Goal: Task Accomplishment & Management: Use online tool/utility

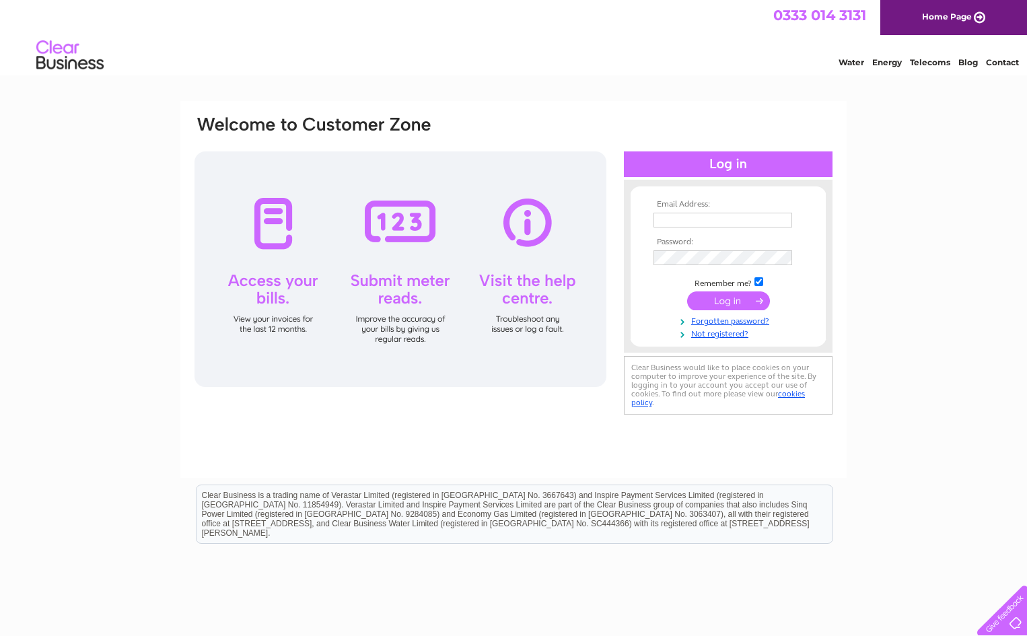
type input "[PERSON_NAME][EMAIL_ADDRESS][DOMAIN_NAME]"
click at [744, 299] on input "submit" at bounding box center [728, 300] width 83 height 19
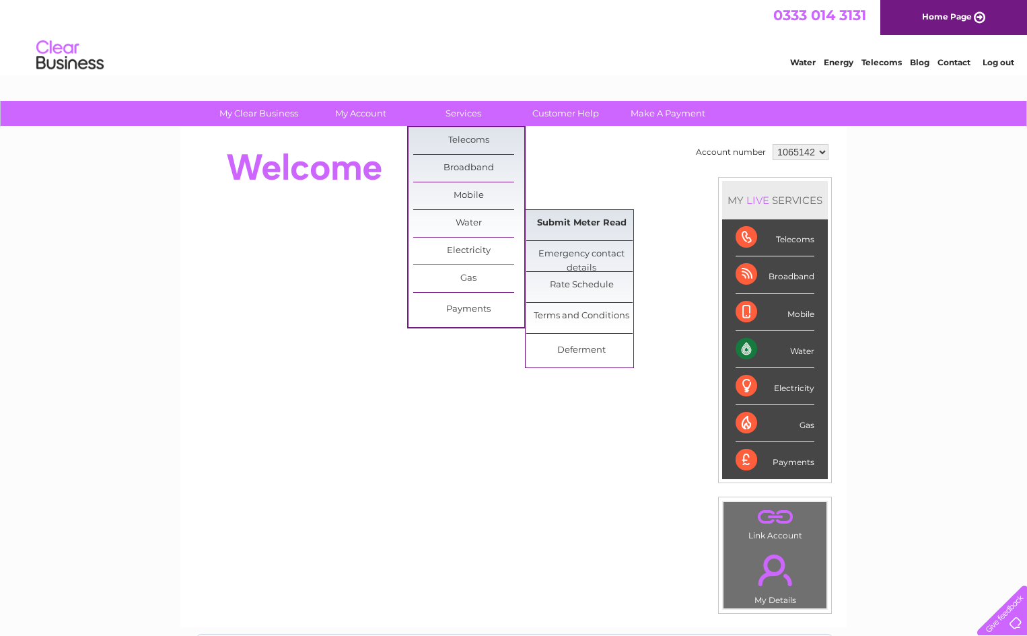
click at [573, 221] on link "Submit Meter Read" at bounding box center [581, 223] width 111 height 27
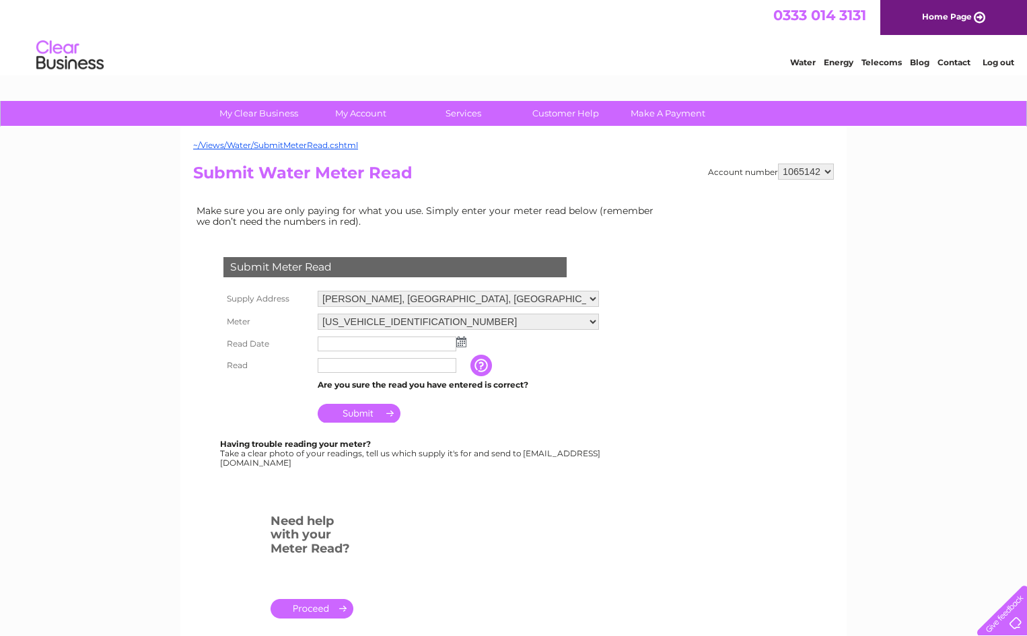
click at [462, 342] on img at bounding box center [461, 341] width 10 height 11
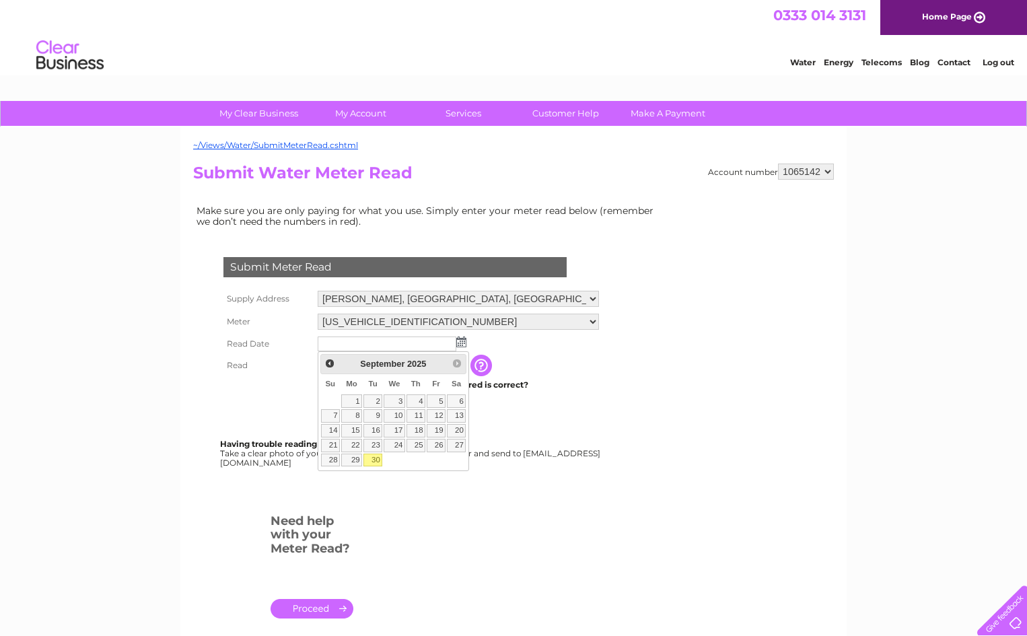
click at [376, 462] on link "30" at bounding box center [372, 459] width 19 height 13
type input "2025/09/30"
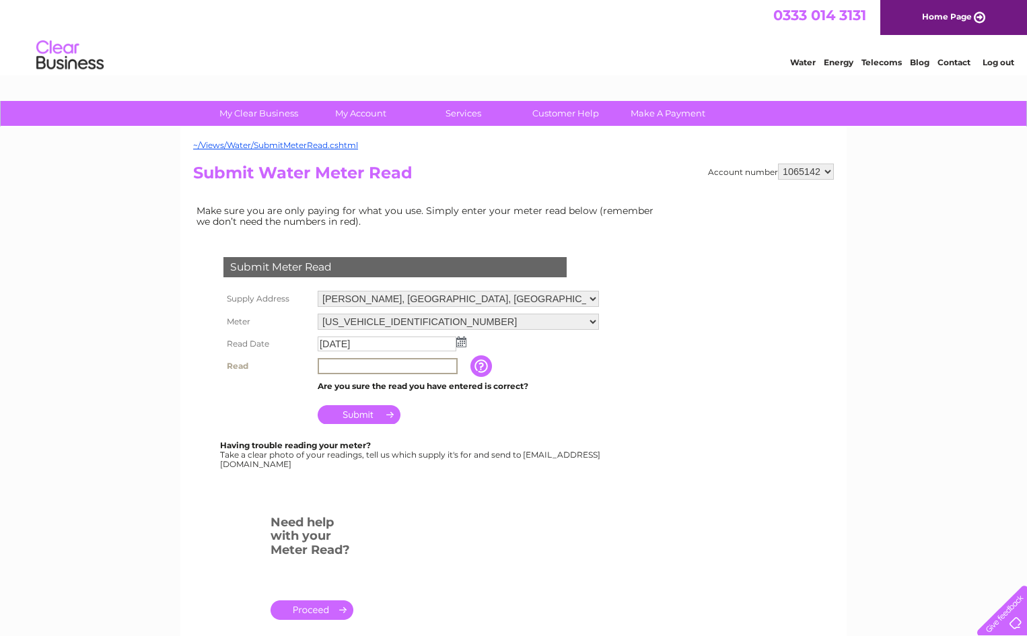
click at [332, 364] on input "text" at bounding box center [388, 366] width 140 height 16
type input "18232"
click at [358, 414] on input "Submit" at bounding box center [359, 413] width 83 height 19
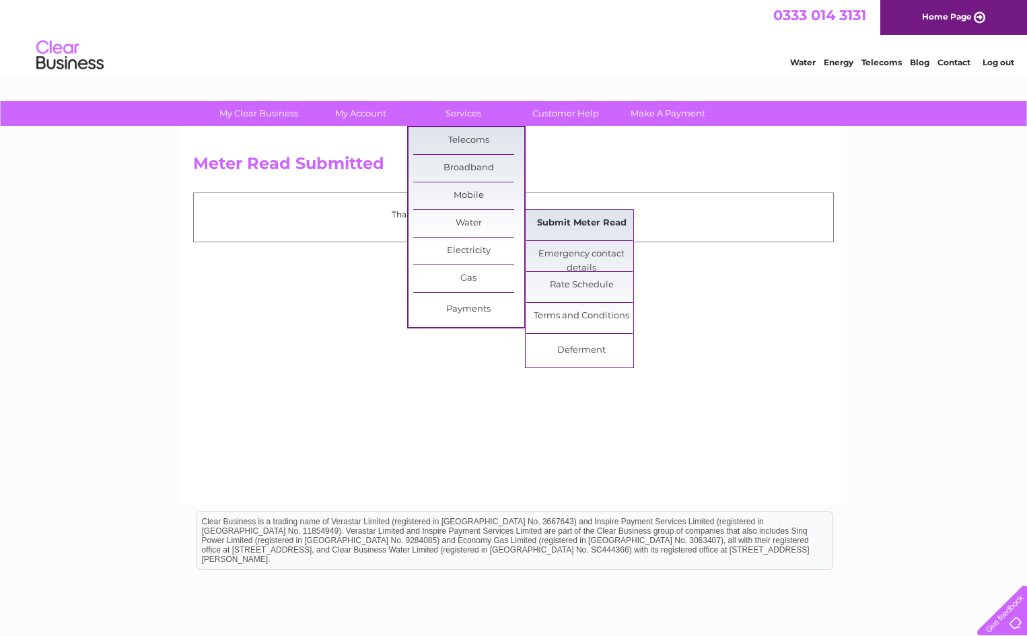
click at [571, 222] on link "Submit Meter Read" at bounding box center [581, 223] width 111 height 27
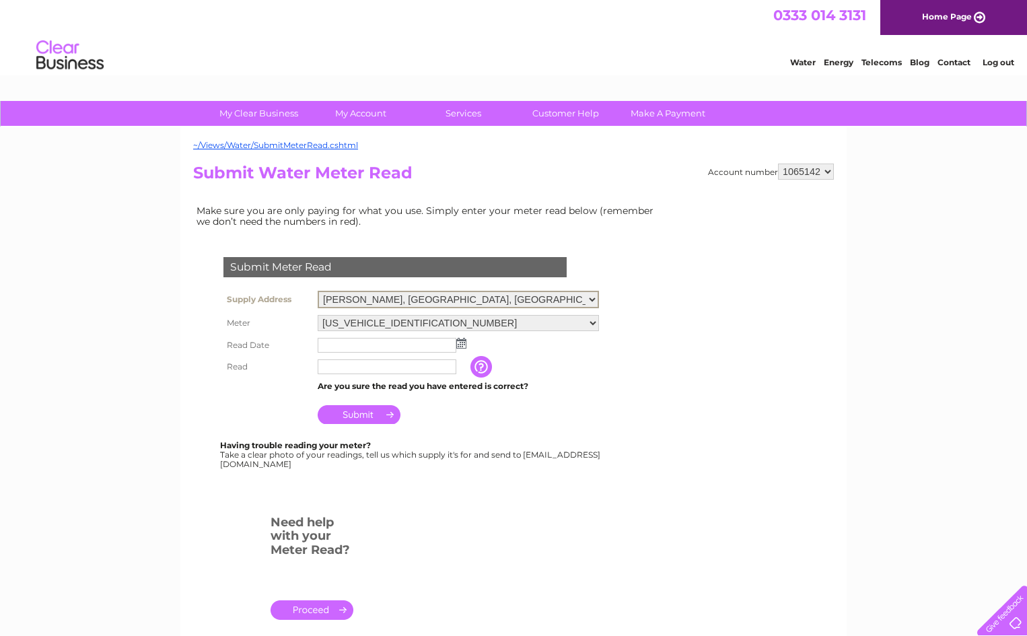
click at [582, 297] on select "[PERSON_NAME], [GEOGRAPHIC_DATA], [GEOGRAPHIC_DATA], [GEOGRAPHIC_DATA], DG2 8RG…" at bounding box center [458, 299] width 281 height 17
select select "566464"
click at [318, 291] on select "[PERSON_NAME], [GEOGRAPHIC_DATA], [GEOGRAPHIC_DATA], [GEOGRAPHIC_DATA], DG2 8RG…" at bounding box center [458, 299] width 281 height 17
click at [461, 343] on img at bounding box center [461, 341] width 10 height 11
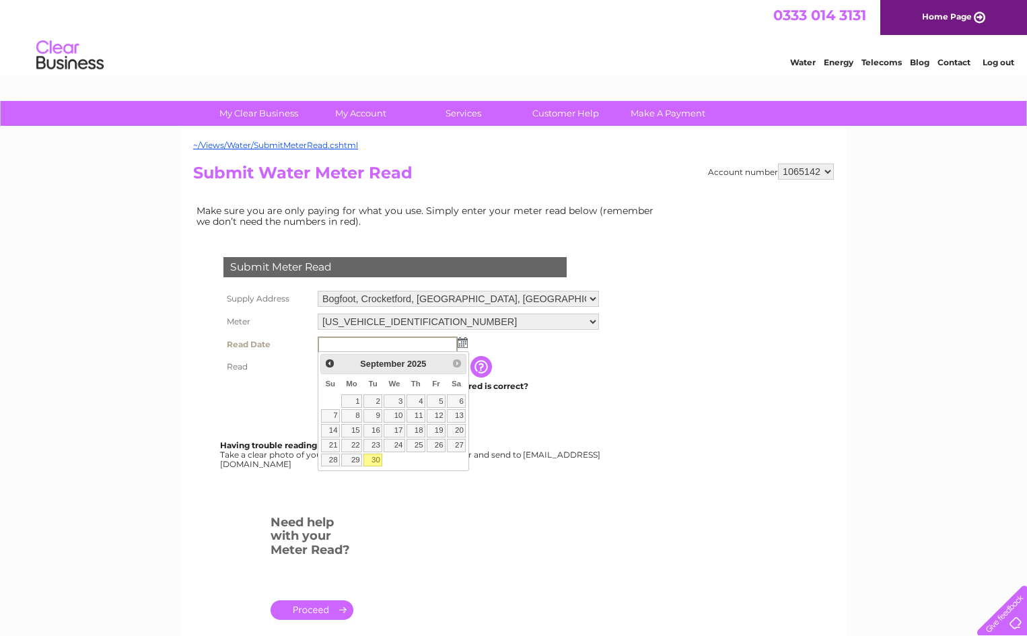
click at [375, 459] on link "30" at bounding box center [372, 459] width 19 height 13
type input "[DATE]"
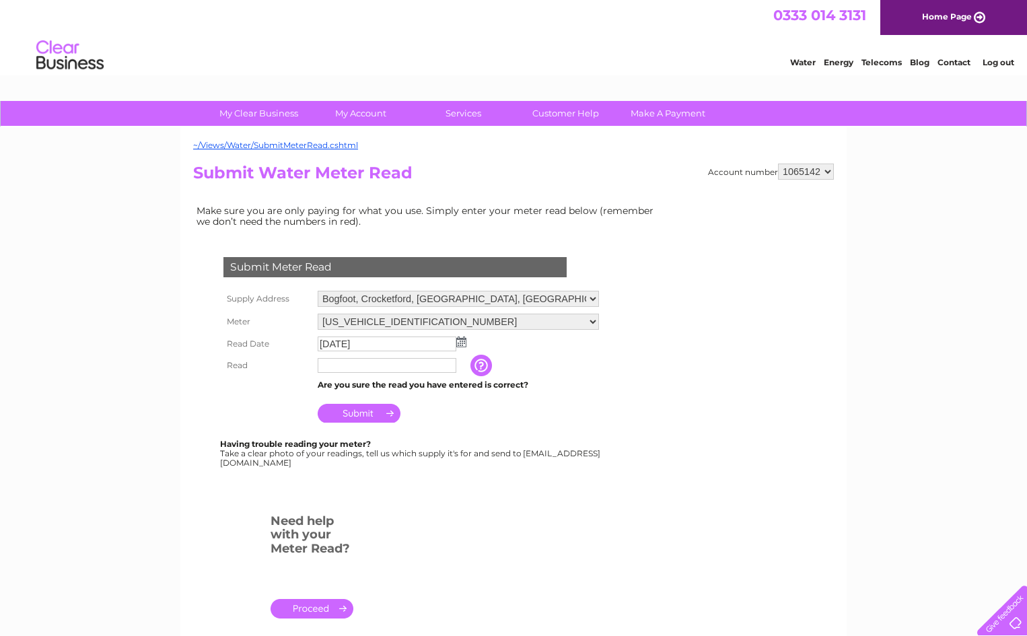
drag, startPoint x: 332, startPoint y: 365, endPoint x: 322, endPoint y: 367, distance: 10.4
click at [332, 365] on input "text" at bounding box center [387, 365] width 139 height 15
type input "44612"
click at [338, 414] on input "Submit" at bounding box center [359, 414] width 83 height 19
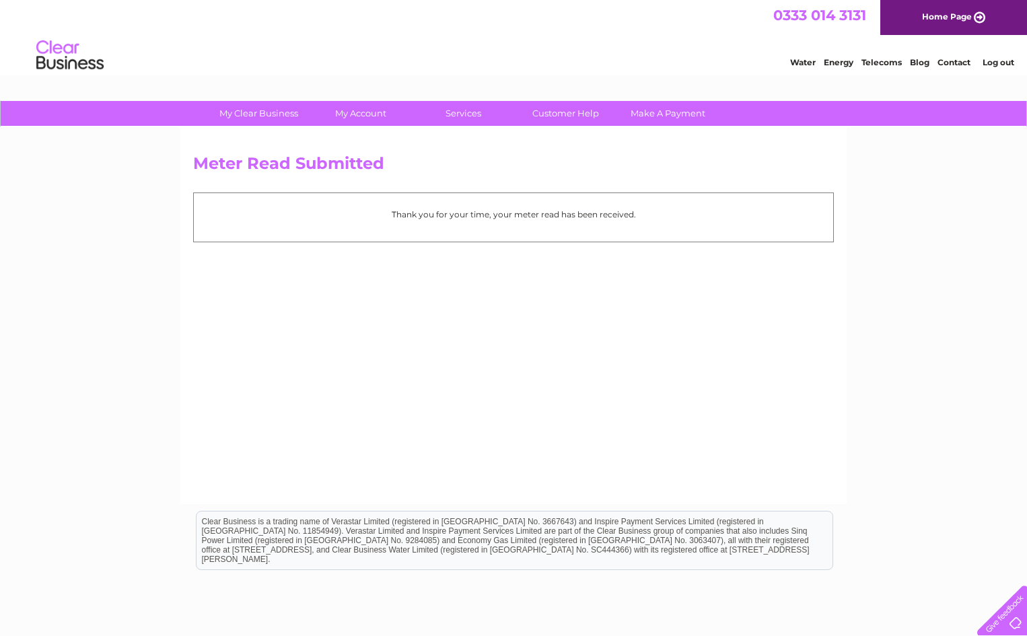
click at [997, 59] on link "Log out" at bounding box center [998, 62] width 32 height 10
